Goal: Transaction & Acquisition: Purchase product/service

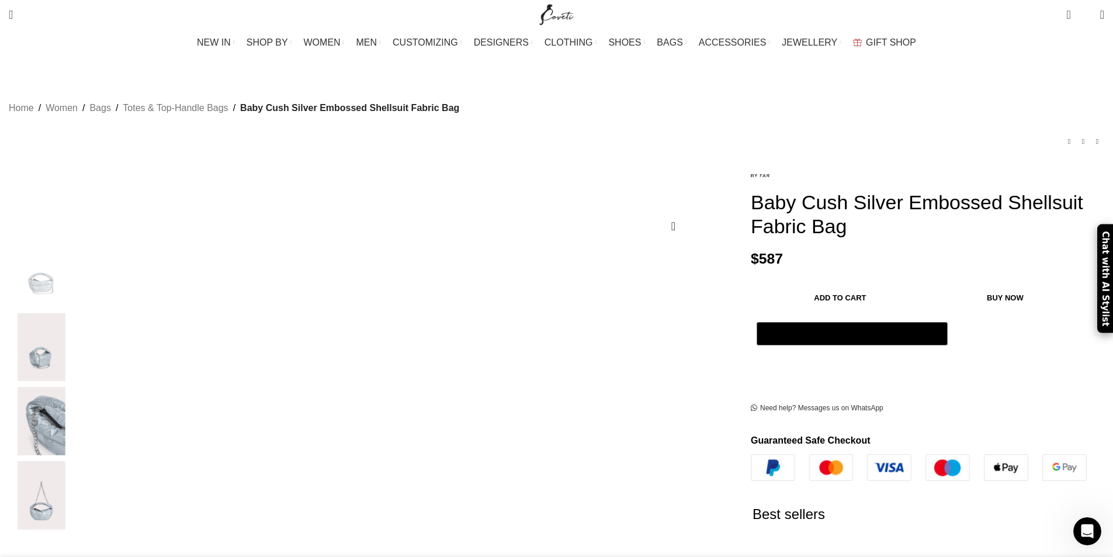
scroll to position [0, 369]
click at [77, 423] on img "3 / 4" at bounding box center [41, 421] width 71 height 68
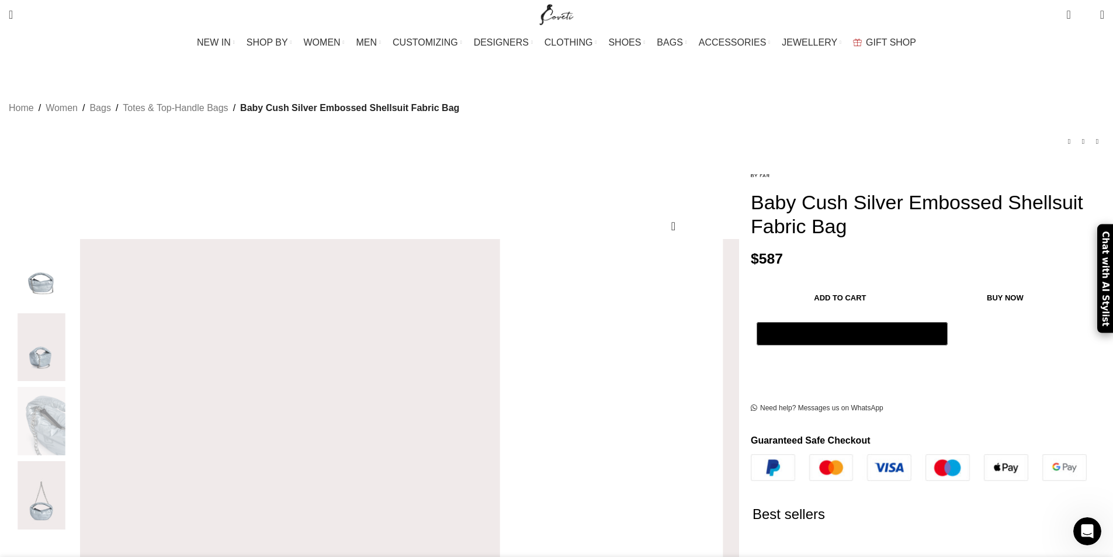
scroll to position [0, 492]
click at [510, 326] on img "3 / 4" at bounding box center [791, 550] width 585 height 876
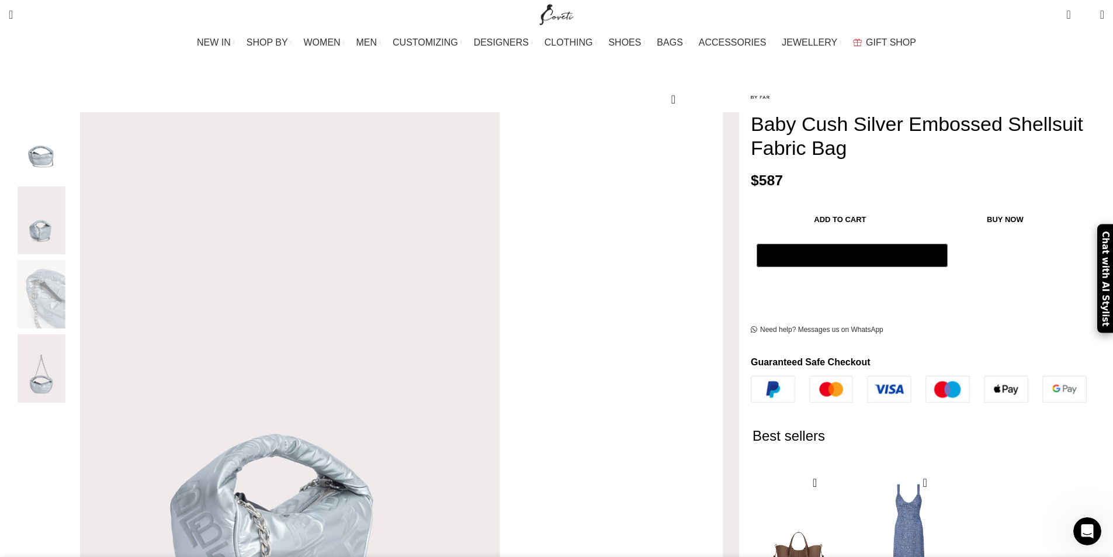
scroll to position [0, 0]
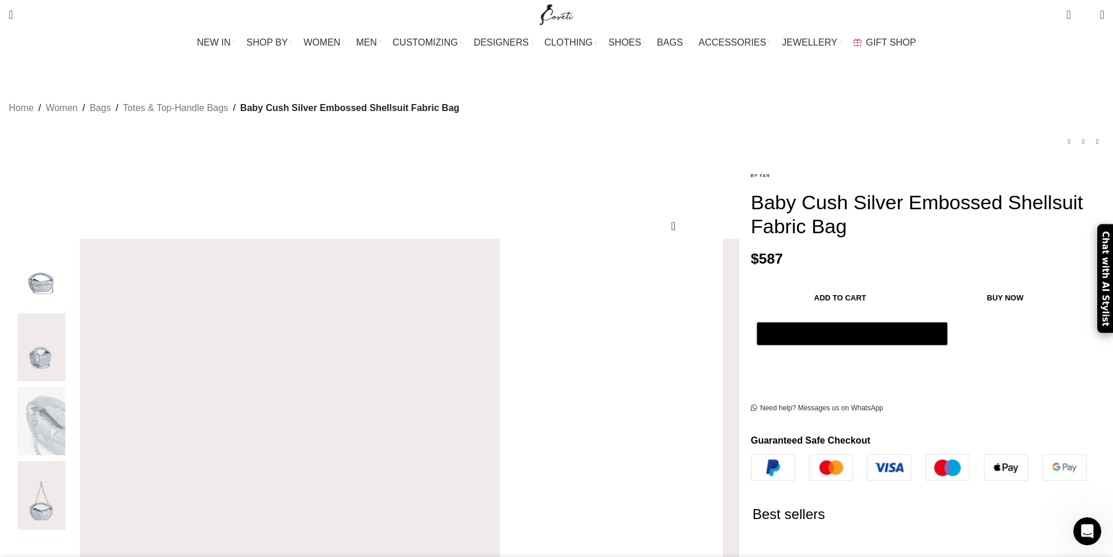
click at [77, 259] on img "1 / 4" at bounding box center [41, 273] width 71 height 68
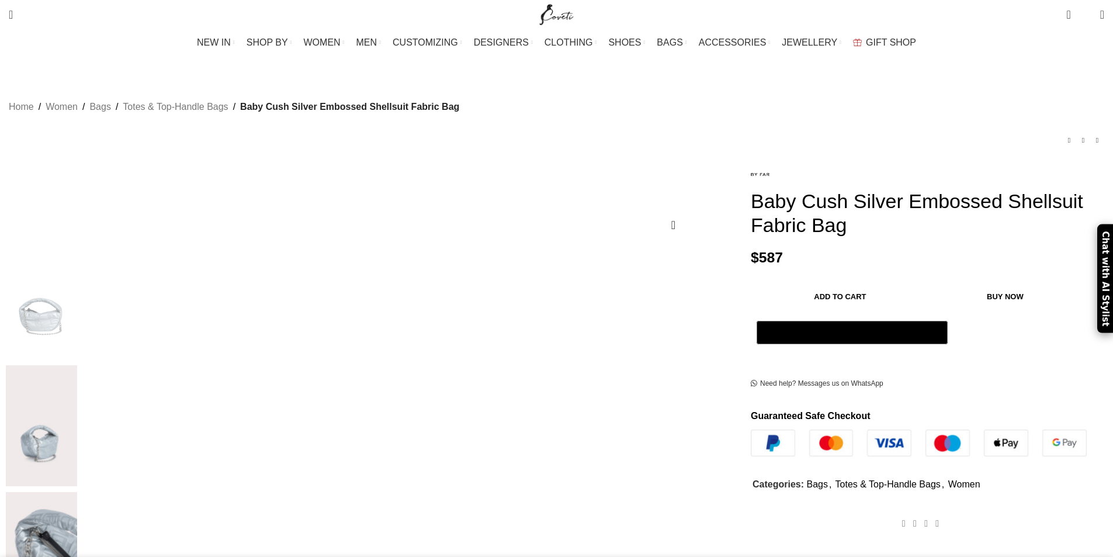
click at [77, 365] on img at bounding box center [41, 425] width 71 height 121
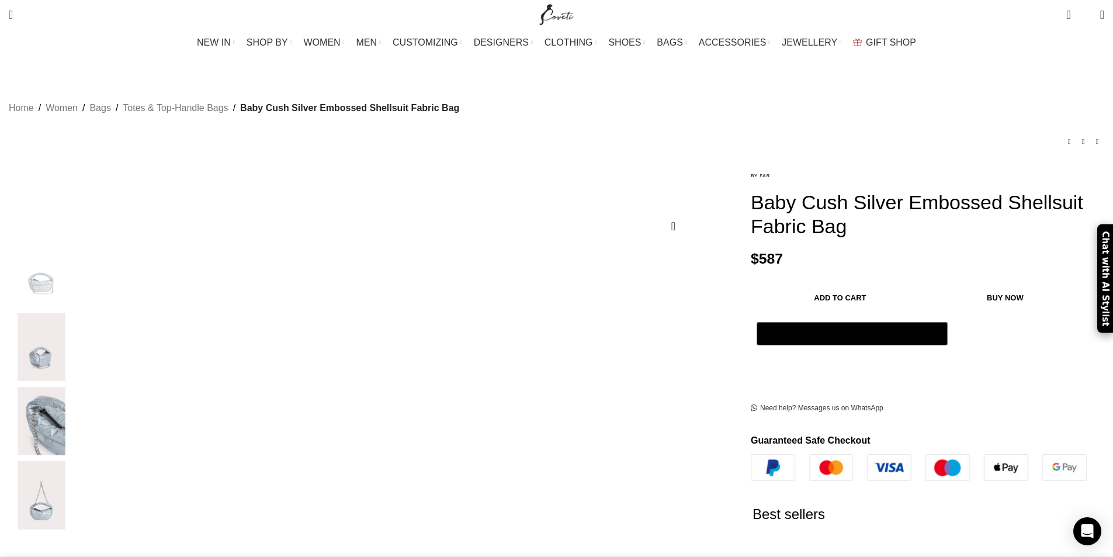
click at [77, 333] on img "2 / 4" at bounding box center [41, 347] width 71 height 68
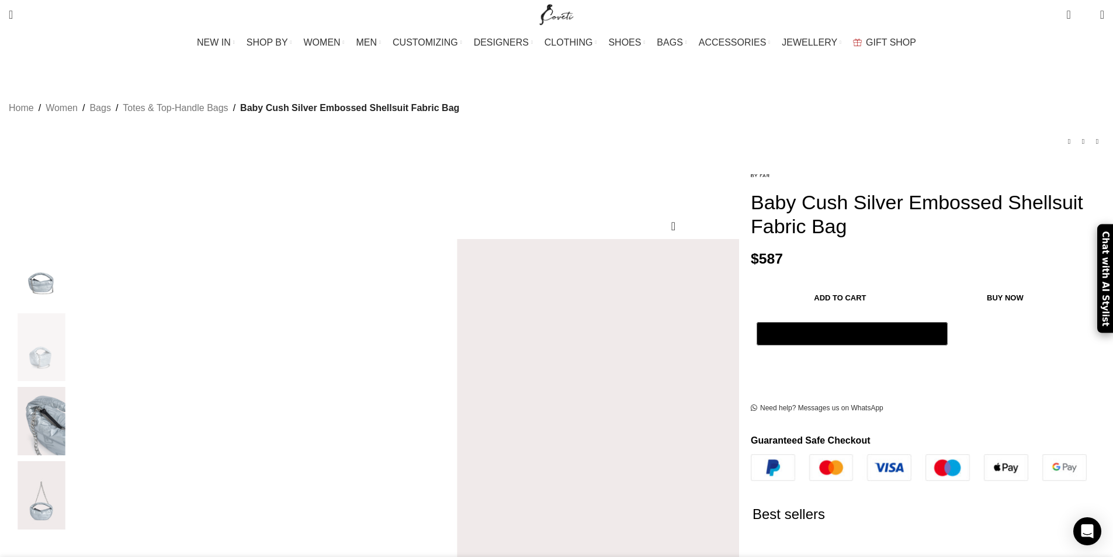
scroll to position [0, 123]
click at [77, 485] on img "4 / 4" at bounding box center [41, 495] width 71 height 68
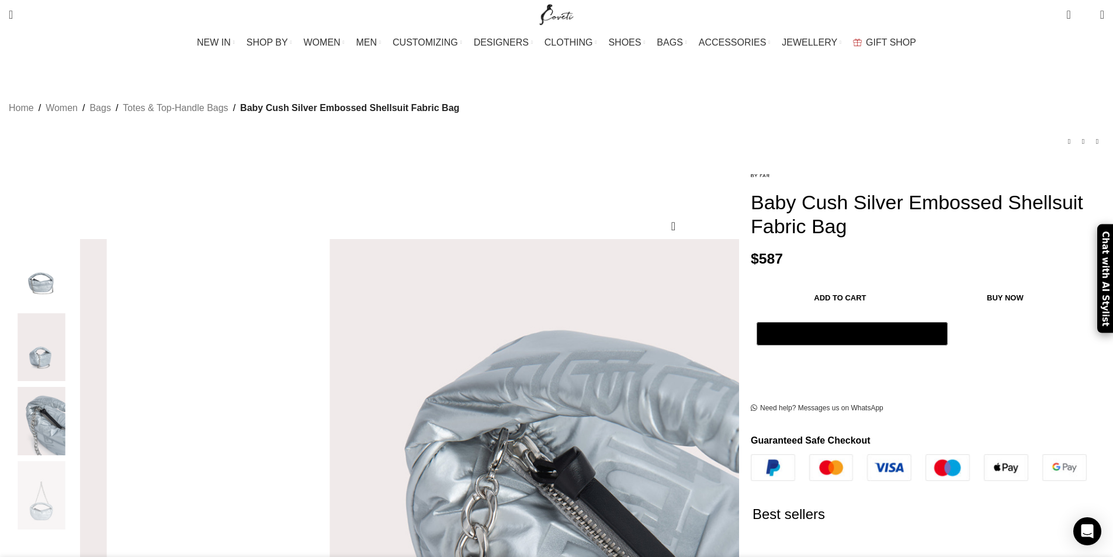
scroll to position [0, 369]
